Goal: Information Seeking & Learning: Learn about a topic

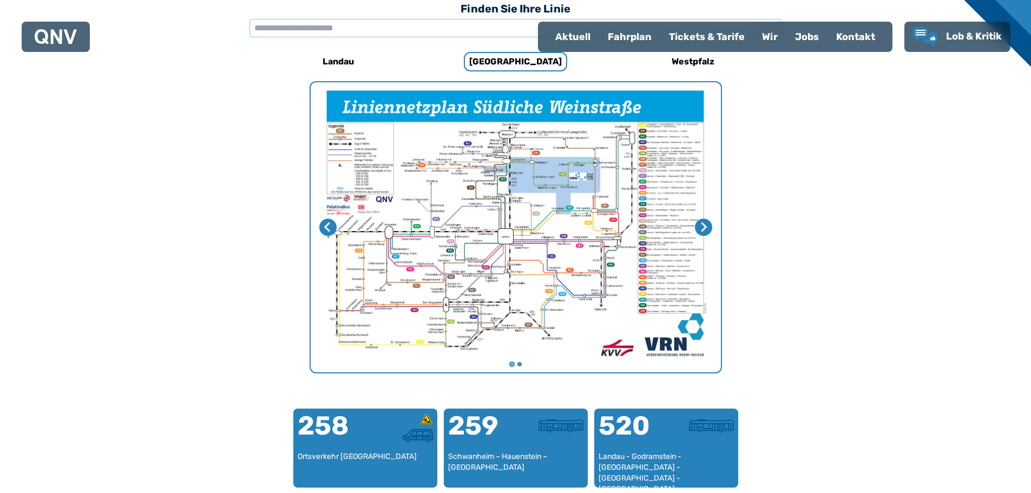
click at [855, 40] on div "Kontakt" at bounding box center [855, 37] width 56 height 28
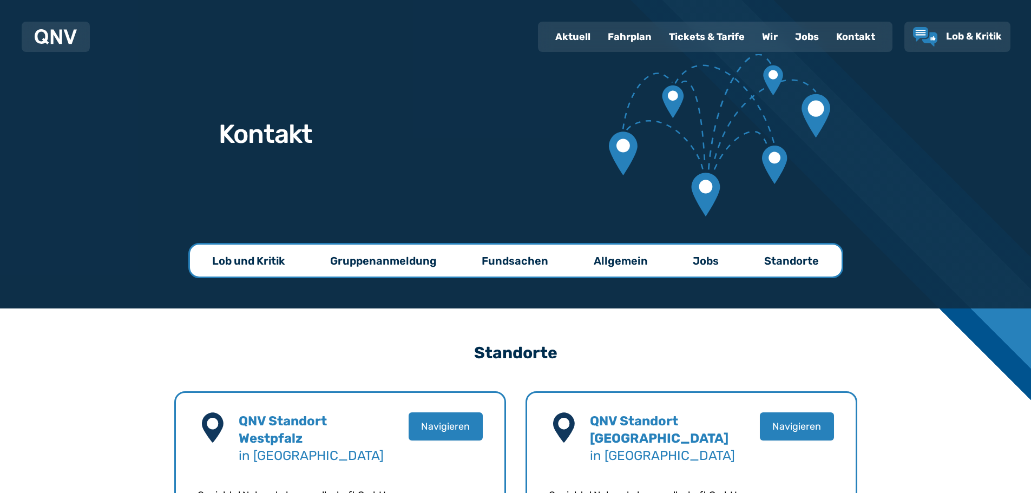
click at [629, 34] on div "Fahrplan" at bounding box center [629, 37] width 61 height 28
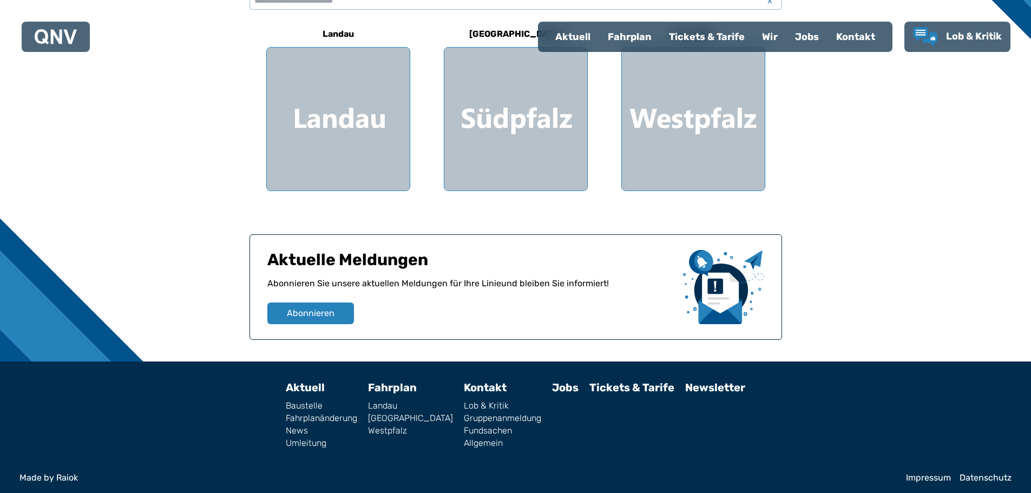
scroll to position [366, 0]
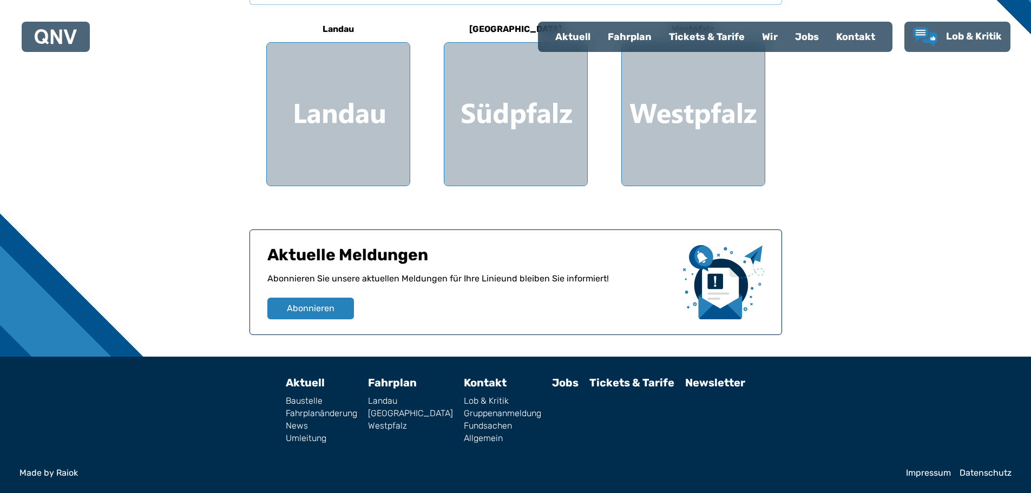
click at [409, 411] on link "[GEOGRAPHIC_DATA]" at bounding box center [410, 413] width 85 height 9
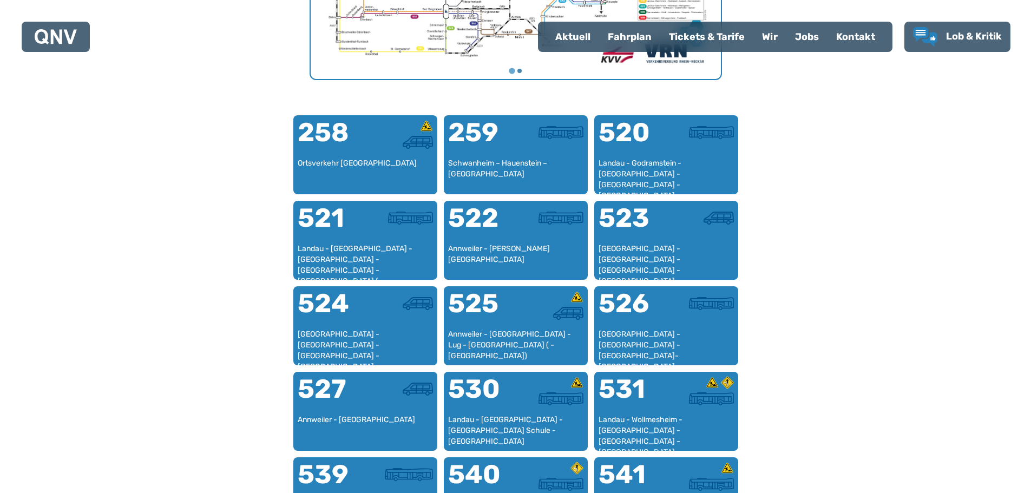
scroll to position [622, 0]
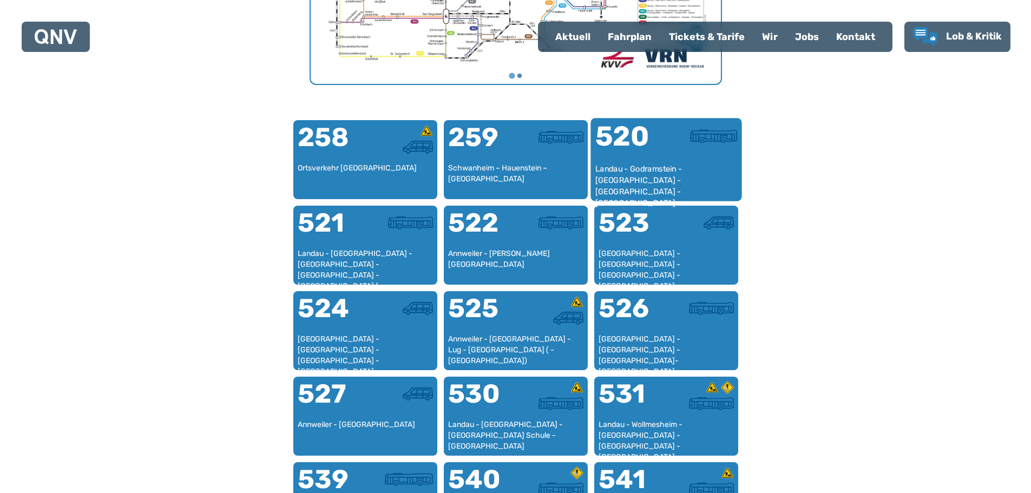
click at [675, 155] on div at bounding box center [701, 143] width 71 height 41
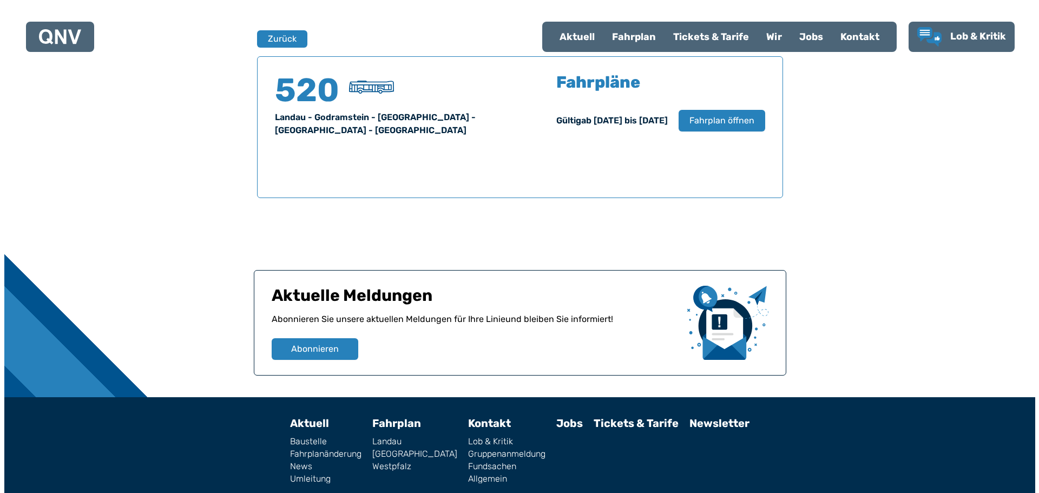
scroll to position [713, 0]
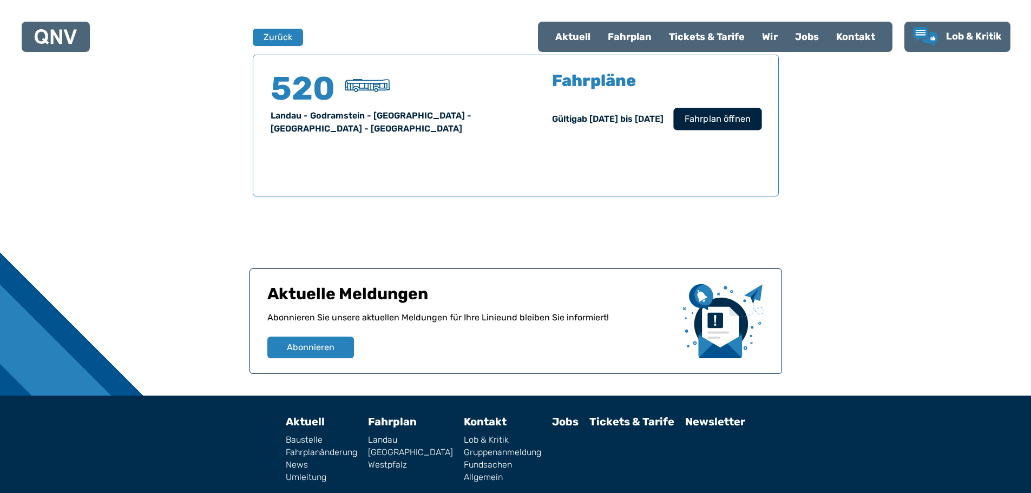
click at [710, 120] on span "Fahrplan öffnen" at bounding box center [717, 119] width 66 height 13
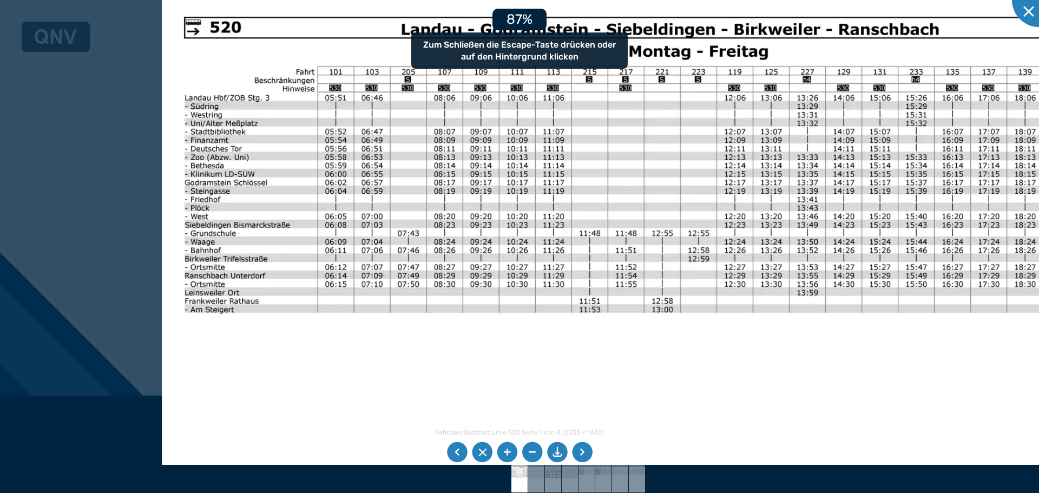
click at [480, 283] on img at bounding box center [641, 334] width 959 height 679
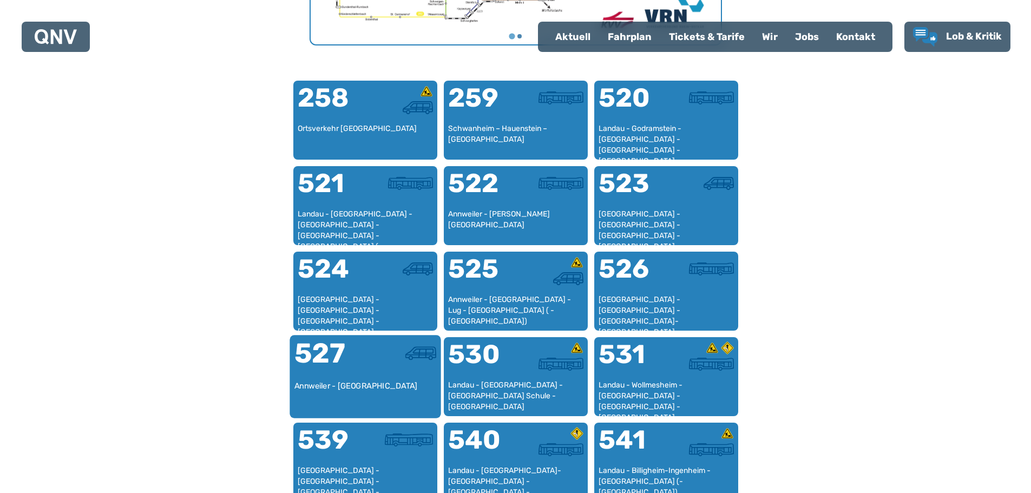
scroll to position [838, 0]
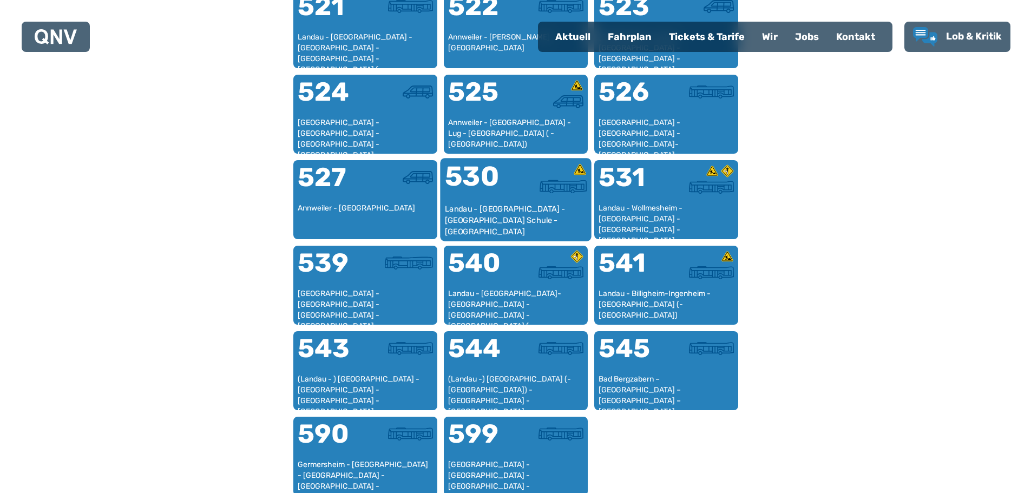
click at [536, 196] on div at bounding box center [551, 183] width 71 height 41
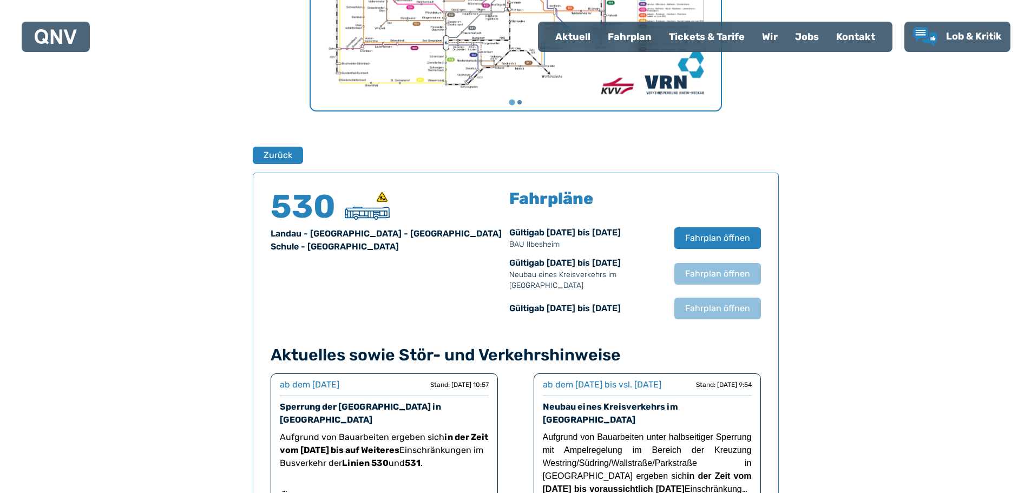
scroll to position [641, 0]
